Goal: Information Seeking & Learning: Check status

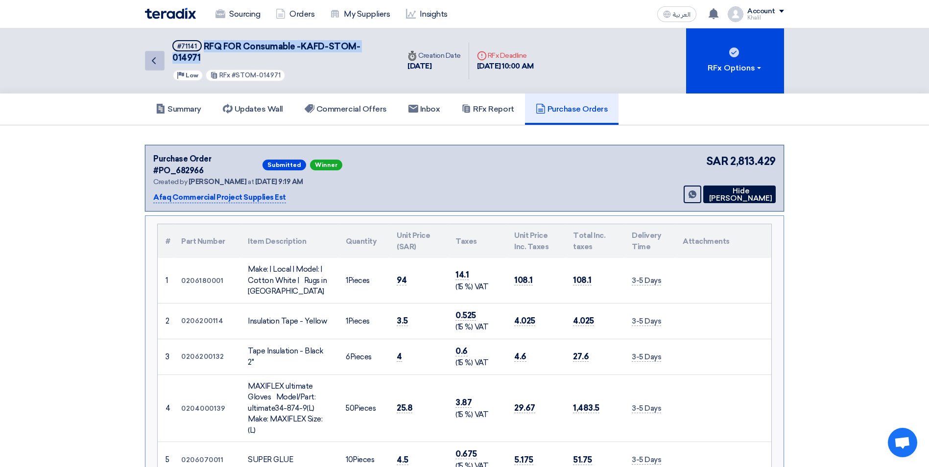
click at [155, 58] on use at bounding box center [154, 60] width 4 height 7
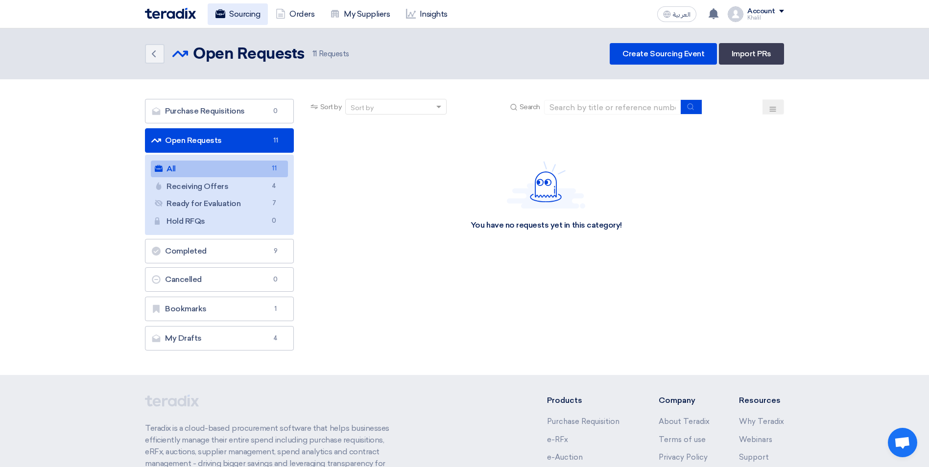
click at [256, 15] on link "Sourcing" at bounding box center [238, 14] width 60 height 22
click at [294, 16] on link "Orders" at bounding box center [295, 14] width 54 height 22
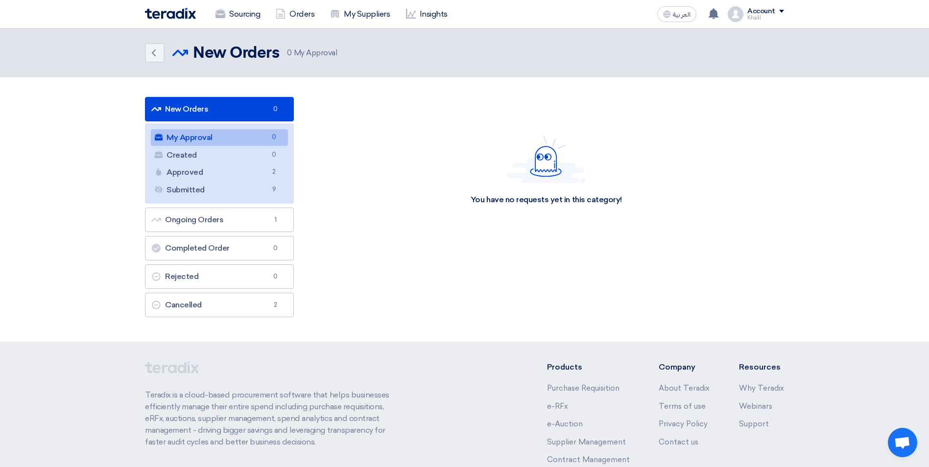
click at [234, 140] on link "My Approval My Approval 0" at bounding box center [219, 137] width 137 height 17
click at [241, 18] on link "Sourcing" at bounding box center [238, 14] width 60 height 22
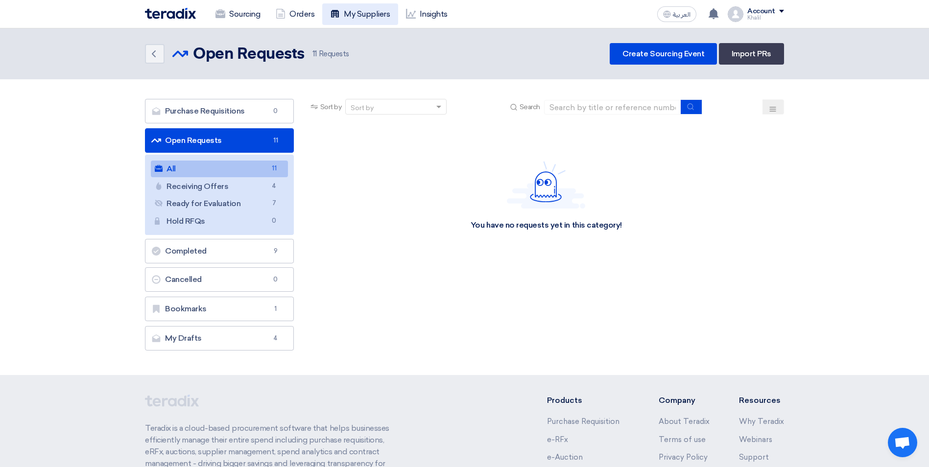
click at [357, 15] on link "My Suppliers" at bounding box center [359, 14] width 75 height 22
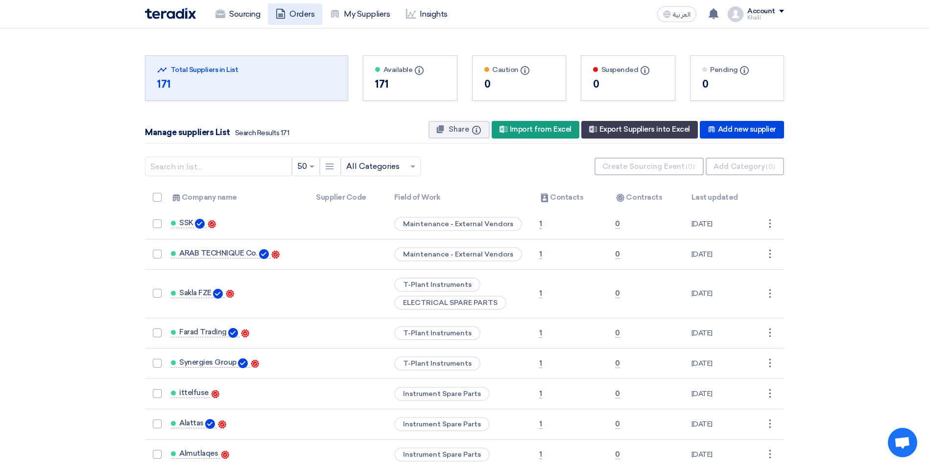
click at [289, 14] on link "Orders" at bounding box center [295, 14] width 54 height 22
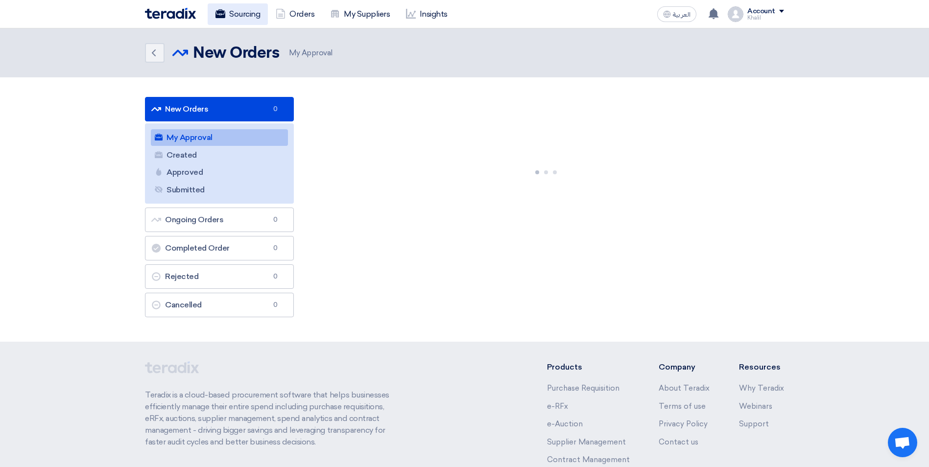
click at [251, 12] on link "Sourcing" at bounding box center [238, 14] width 60 height 22
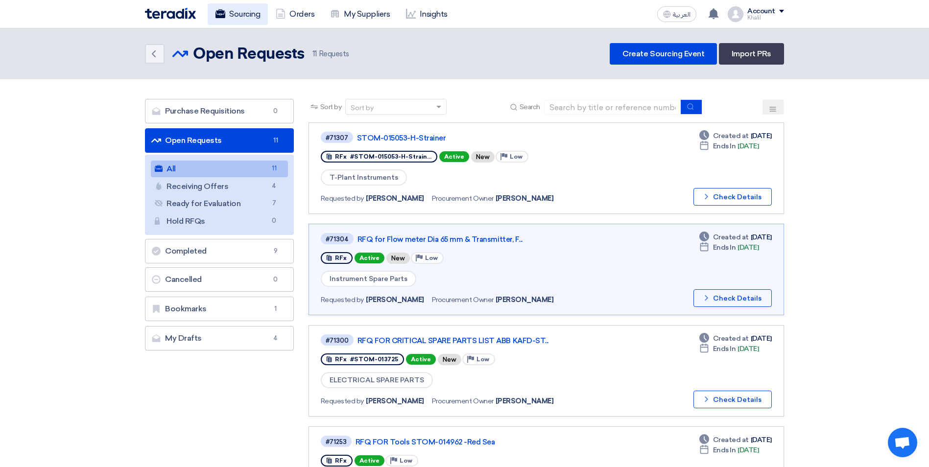
click at [247, 12] on link "Sourcing" at bounding box center [238, 14] width 60 height 22
click at [296, 15] on link "Orders" at bounding box center [295, 14] width 54 height 22
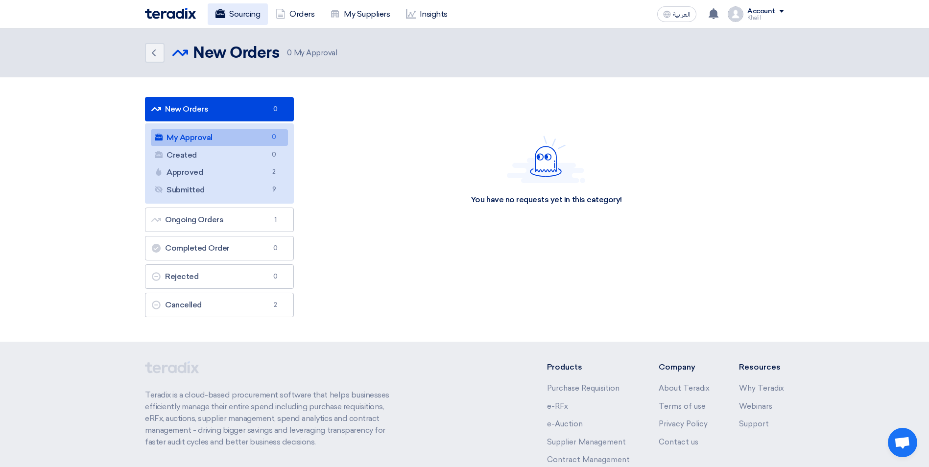
click at [243, 19] on link "Sourcing" at bounding box center [238, 14] width 60 height 22
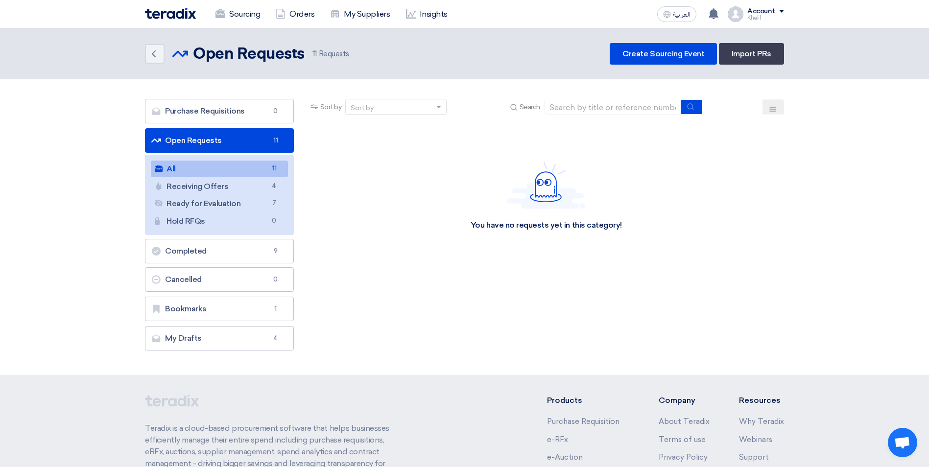
click at [244, 166] on link "All All 11" at bounding box center [219, 169] width 137 height 17
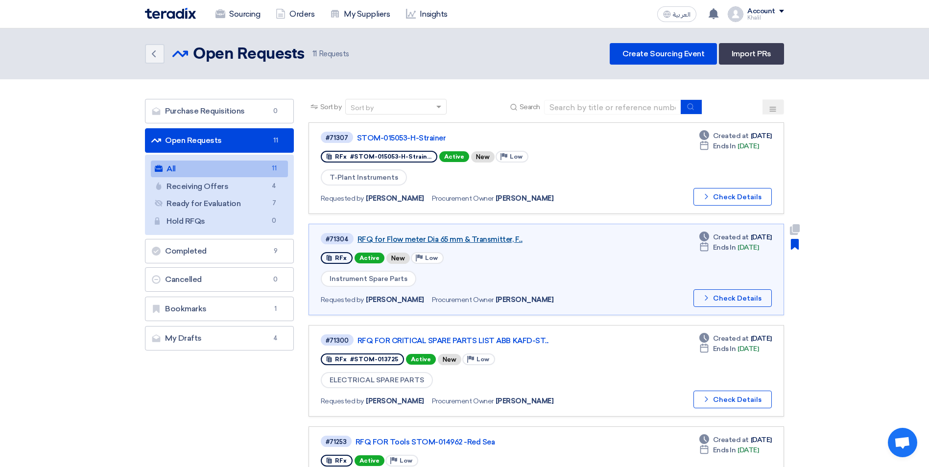
click at [443, 242] on link "RFQ for Flow meter Dia 65 mm & Transmitter, F..." at bounding box center [480, 239] width 245 height 9
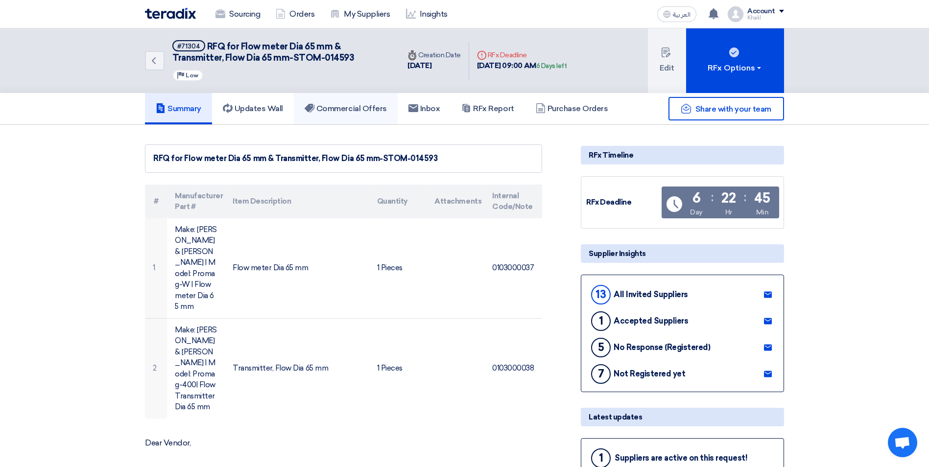
click at [354, 112] on h5 "Commercial Offers" at bounding box center [346, 109] width 82 height 10
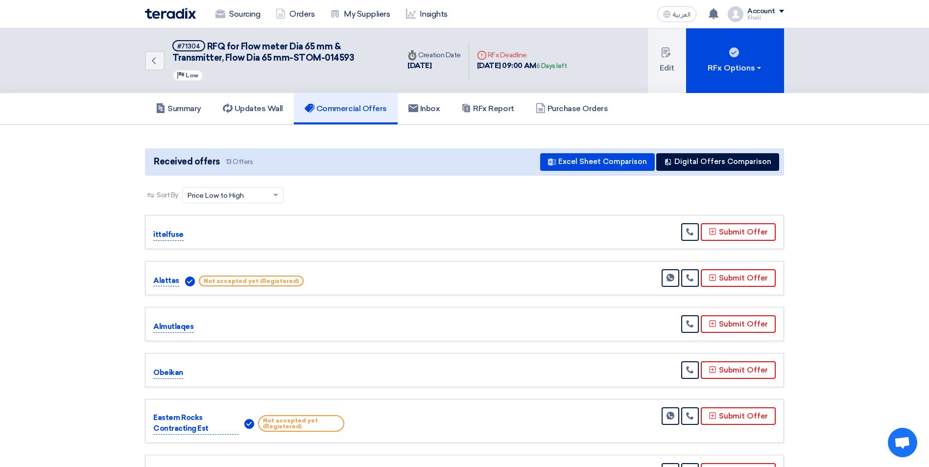
click at [347, 110] on h5 "Commercial Offers" at bounding box center [346, 109] width 82 height 10
click at [358, 107] on h5 "Commercial Offers" at bounding box center [346, 109] width 82 height 10
